Goal: Task Accomplishment & Management: Manage account settings

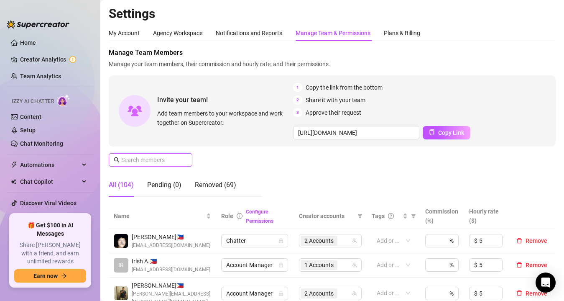
click at [155, 159] on input "text" at bounding box center [150, 159] width 59 height 9
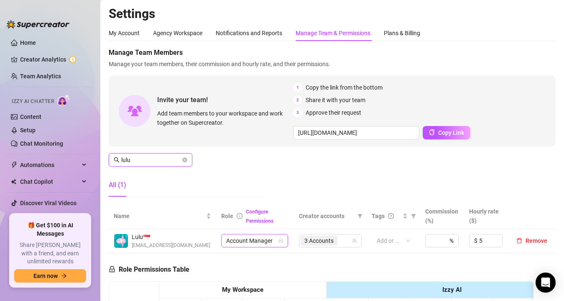
click at [281, 241] on div "Account Manager" at bounding box center [254, 240] width 67 height 13
click at [309, 241] on span "3 Accounts" at bounding box center [319, 240] width 29 height 9
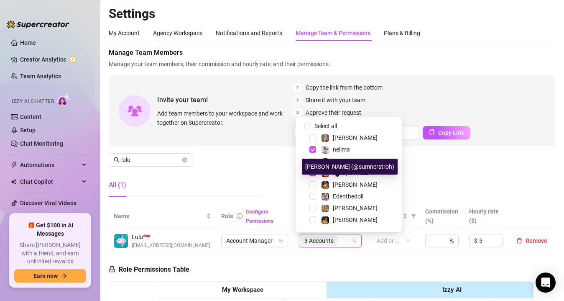
click at [324, 169] on div "[PERSON_NAME] (@sumnerstroh)" at bounding box center [350, 167] width 96 height 16
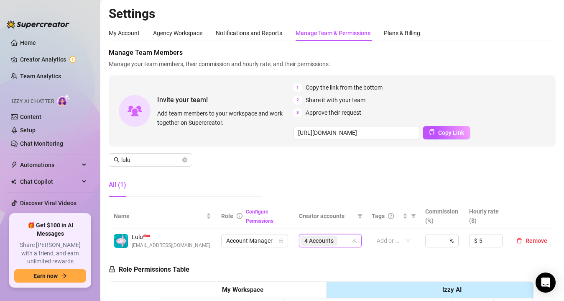
click at [319, 242] on span "4 Accounts" at bounding box center [319, 240] width 29 height 9
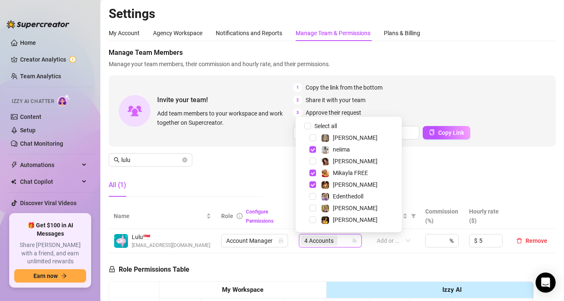
click at [312, 177] on div "Mikayla FREE" at bounding box center [349, 173] width 102 height 10
click at [312, 173] on span "Select tree node" at bounding box center [313, 172] width 7 height 7
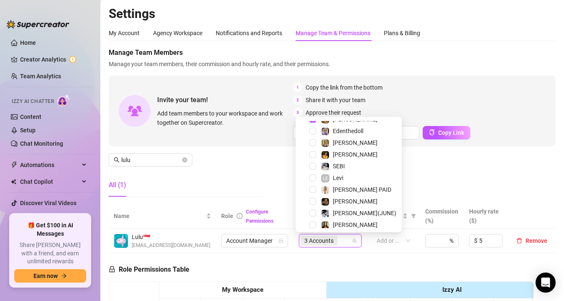
scroll to position [186, 0]
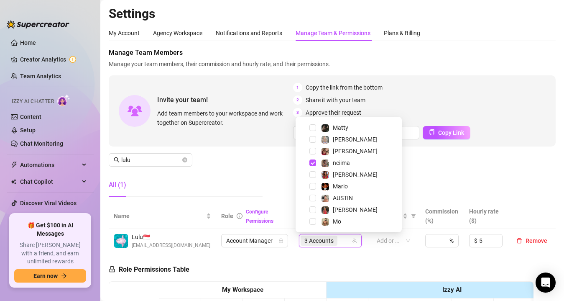
click at [287, 190] on div "Manage Team Members Manage your team members, their commission and hourly rate,…" at bounding box center [332, 126] width 447 height 156
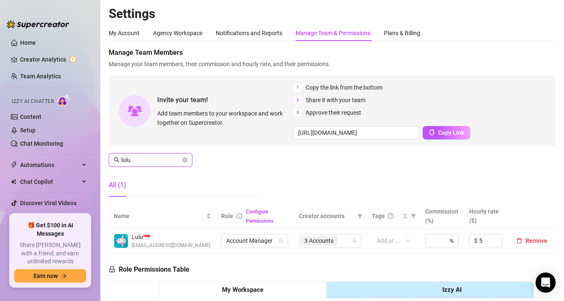
click at [137, 159] on input "lulu" at bounding box center [150, 159] width 59 height 9
click at [147, 161] on input "thyl" at bounding box center [150, 159] width 59 height 9
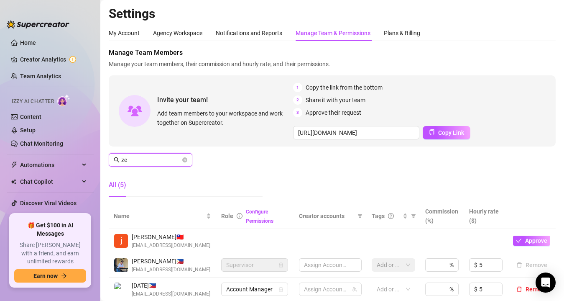
type input "zee"
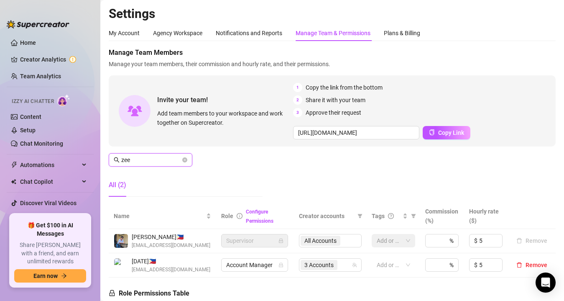
click at [151, 161] on input "zee" at bounding box center [150, 159] width 59 height 9
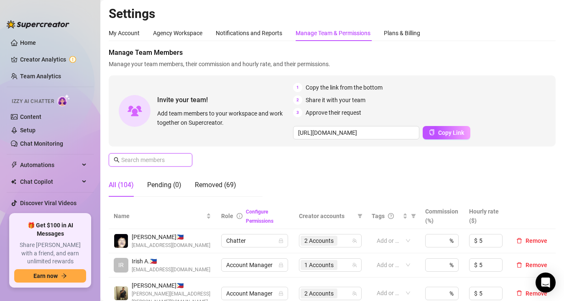
click at [126, 157] on input "text" at bounding box center [150, 159] width 59 height 9
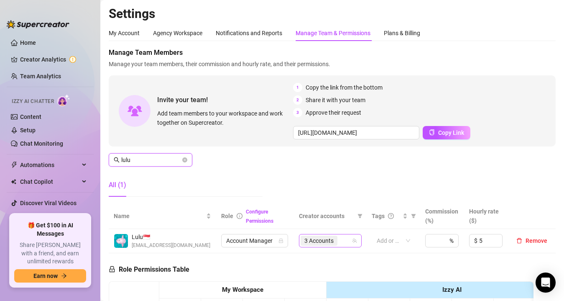
click at [305, 239] on span "3 Accounts" at bounding box center [319, 240] width 29 height 9
type input "lulu"
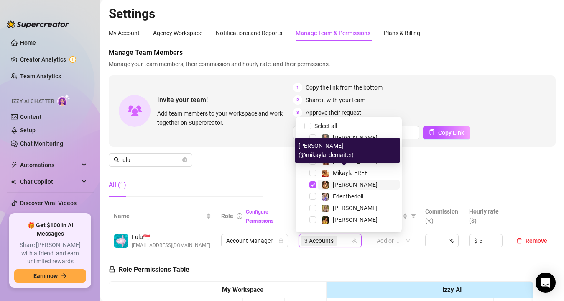
click at [323, 183] on img at bounding box center [326, 185] width 8 height 8
